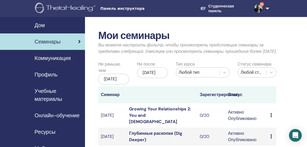
click at [53, 40] on span "Семинары" at bounding box center [48, 42] width 26 height 8
click at [255, 9] on img at bounding box center [258, 8] width 9 height 9
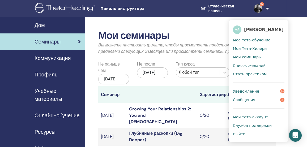
click at [248, 102] on span "Сообщения" at bounding box center [244, 100] width 22 height 5
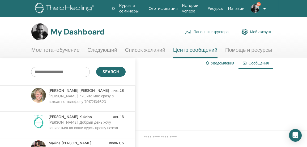
click at [204, 31] on link "Панель инструктора" at bounding box center [207, 32] width 44 height 12
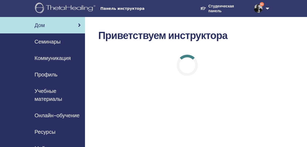
click at [51, 40] on span "Семинары" at bounding box center [48, 42] width 26 height 8
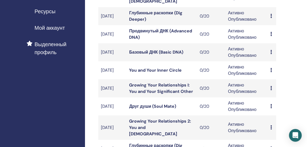
scroll to position [193, 0]
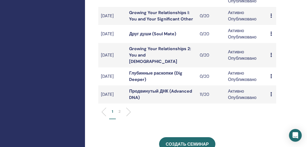
click at [160, 90] on link "Продвинутый ДНК (Advanced DNA)" at bounding box center [160, 94] width 63 height 12
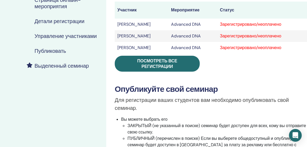
scroll to position [48, 0]
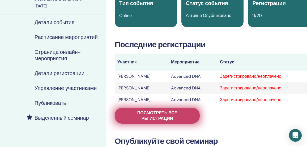
click at [166, 113] on span "Посмотреть все регистрации" at bounding box center [157, 115] width 72 height 11
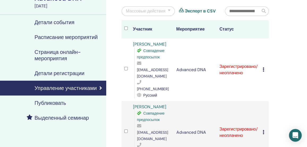
click at [168, 11] on div at bounding box center [169, 11] width 3 height 6
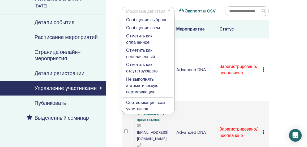
click at [143, 36] on p "Отметить как оплаченное" at bounding box center [148, 39] width 44 height 13
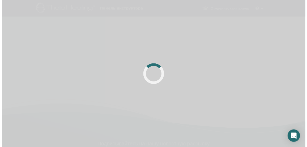
scroll to position [48, 0]
